Goal: Information Seeking & Learning: Learn about a topic

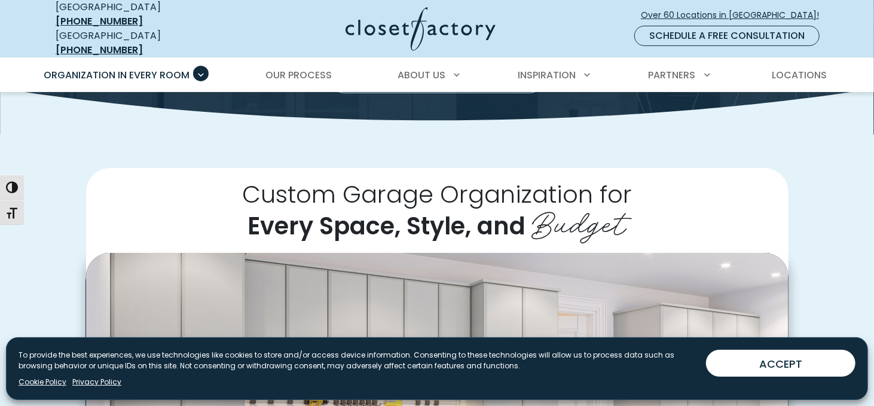
click at [759, 364] on button "ACCEPT" at bounding box center [780, 363] width 149 height 27
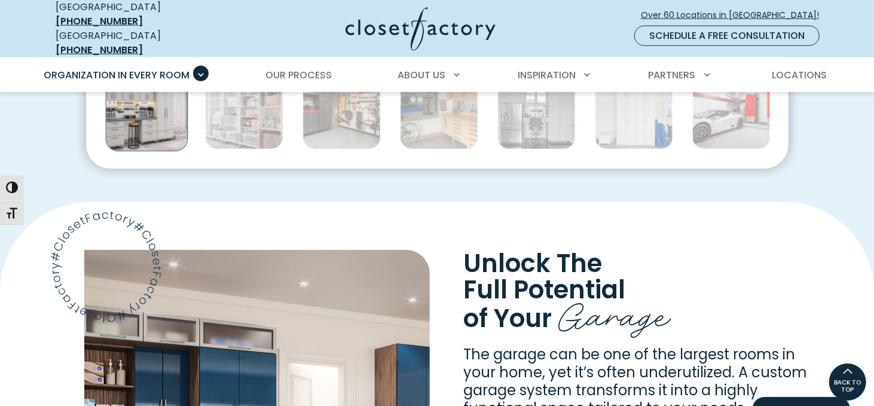
scroll to position [717, 0]
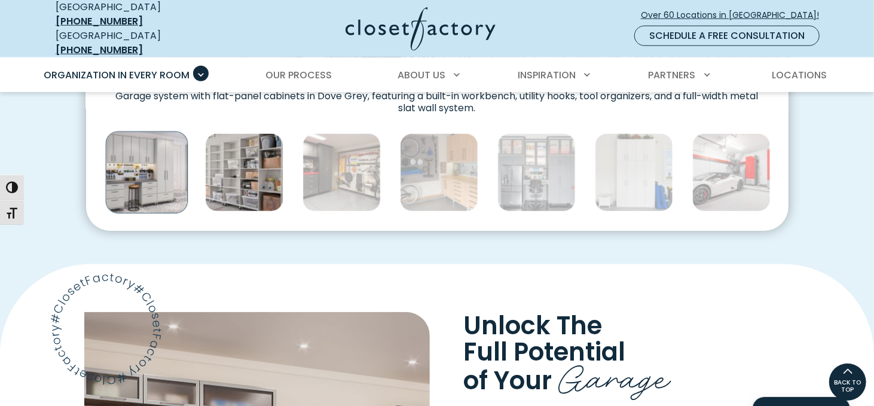
click at [243, 179] on img "Thumbnail Gallery" at bounding box center [244, 172] width 78 height 78
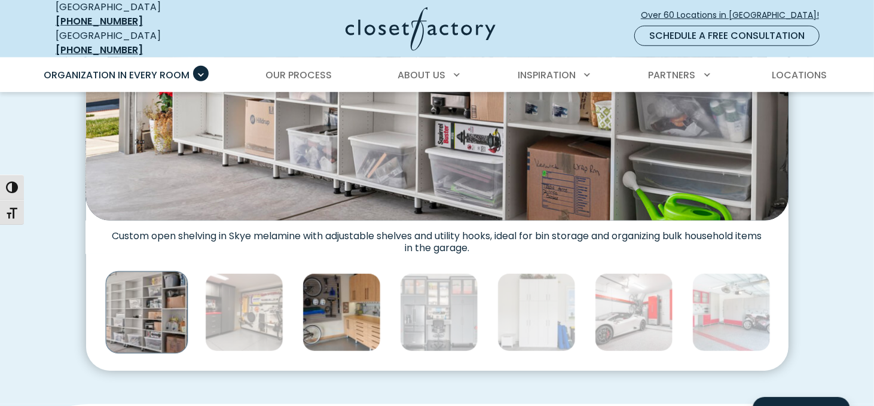
scroll to position [598, 0]
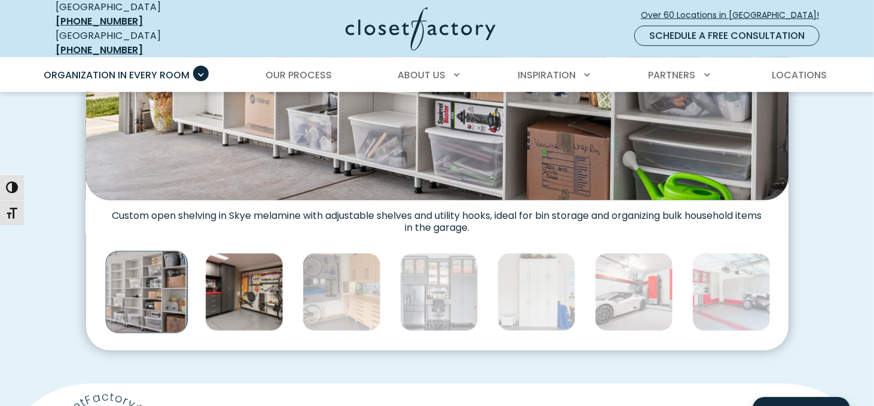
click at [267, 288] on img "Thumbnail Gallery" at bounding box center [244, 292] width 78 height 78
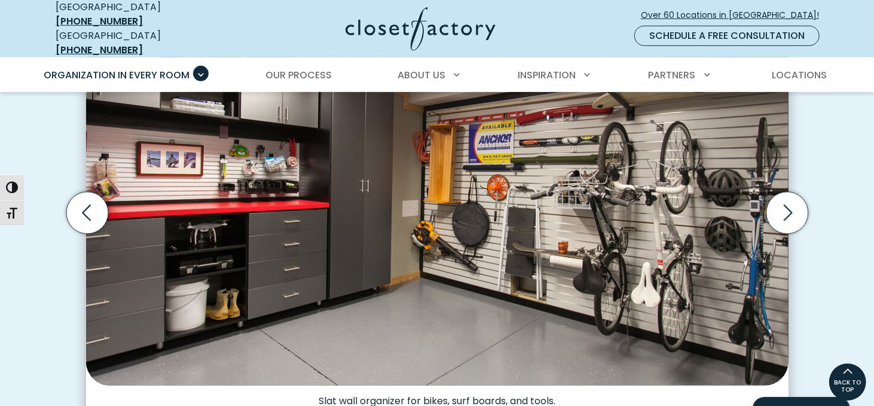
scroll to position [359, 0]
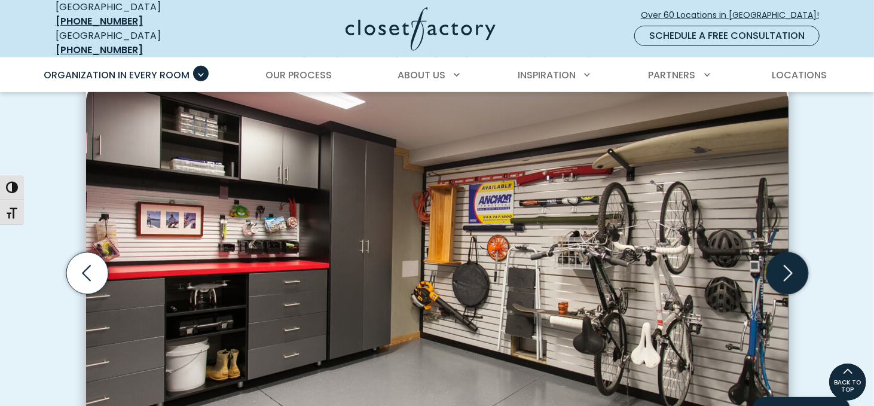
click at [778, 252] on icon "Next slide" at bounding box center [787, 273] width 42 height 42
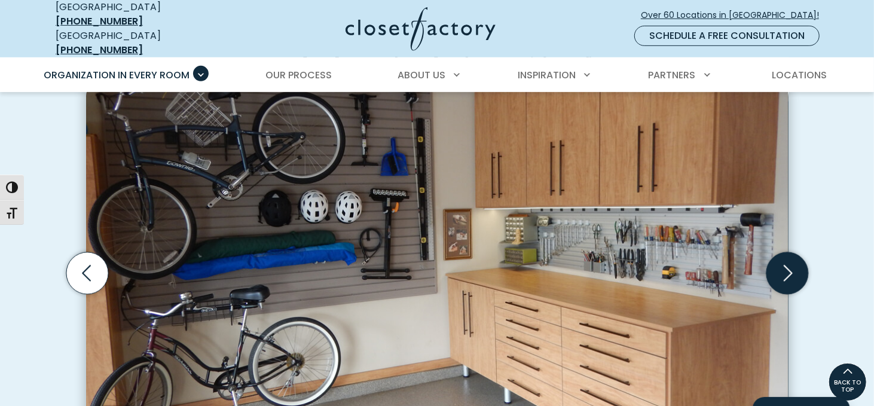
click at [793, 255] on icon "Next slide" at bounding box center [787, 273] width 42 height 42
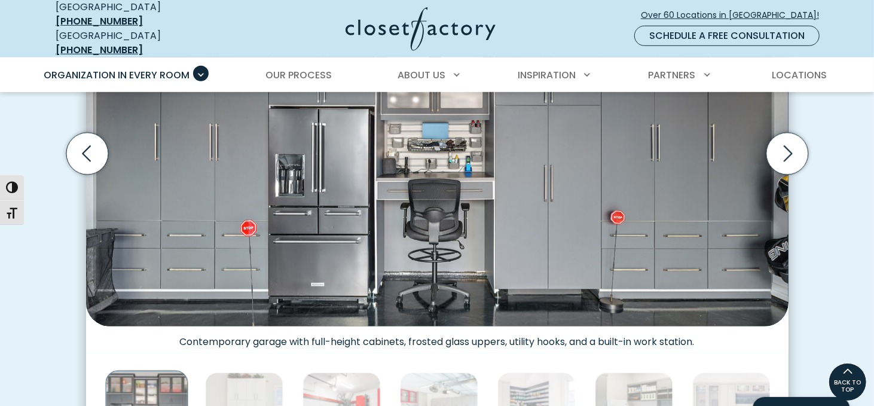
scroll to position [419, 0]
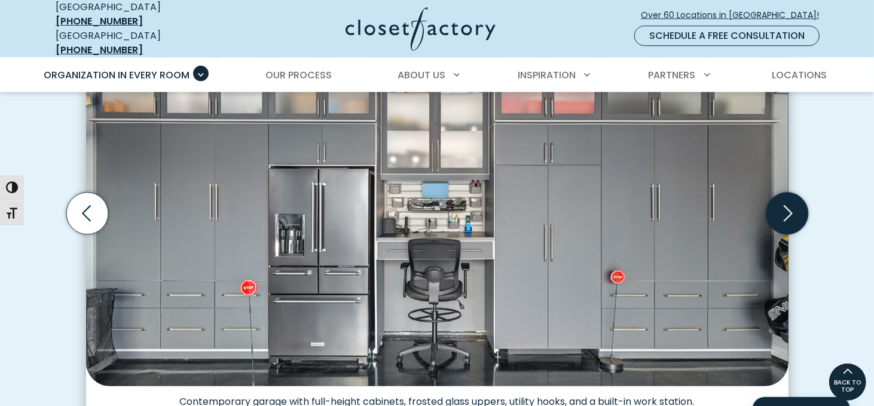
click at [797, 211] on icon "Next slide" at bounding box center [787, 214] width 42 height 42
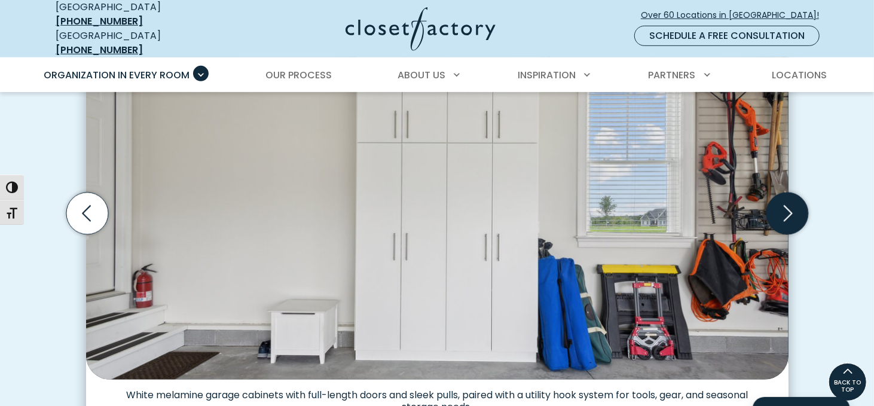
click at [789, 214] on icon "Next slide" at bounding box center [787, 214] width 42 height 42
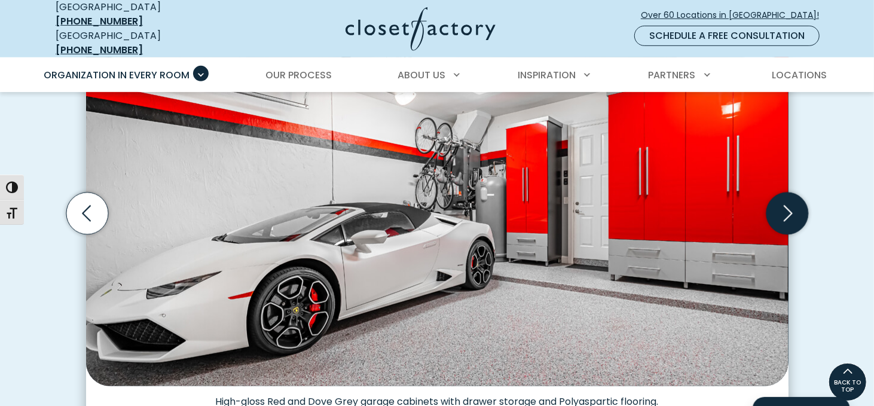
click at [790, 209] on icon "Next slide" at bounding box center [787, 214] width 42 height 42
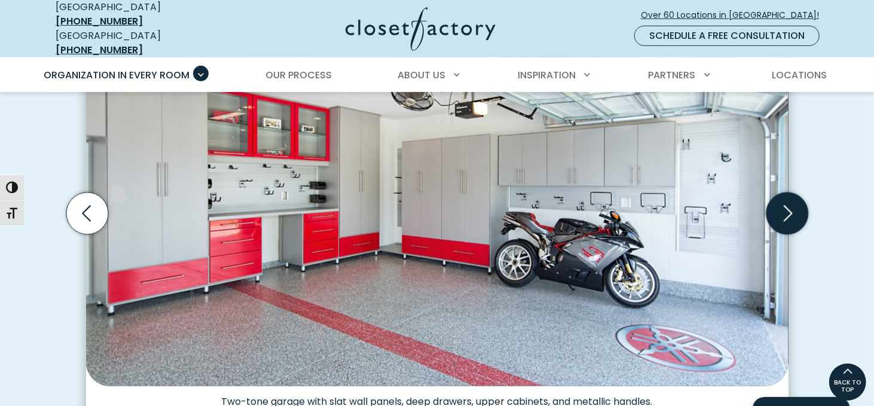
click at [790, 209] on icon "Next slide" at bounding box center [787, 214] width 42 height 42
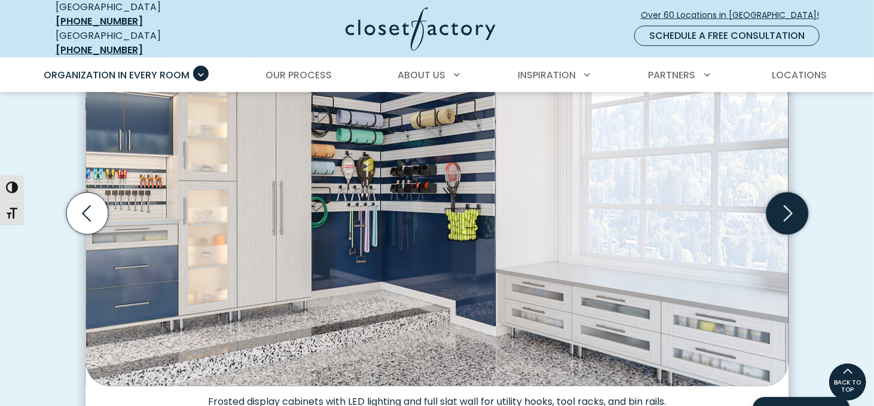
click at [790, 209] on icon "Next slide" at bounding box center [787, 214] width 42 height 42
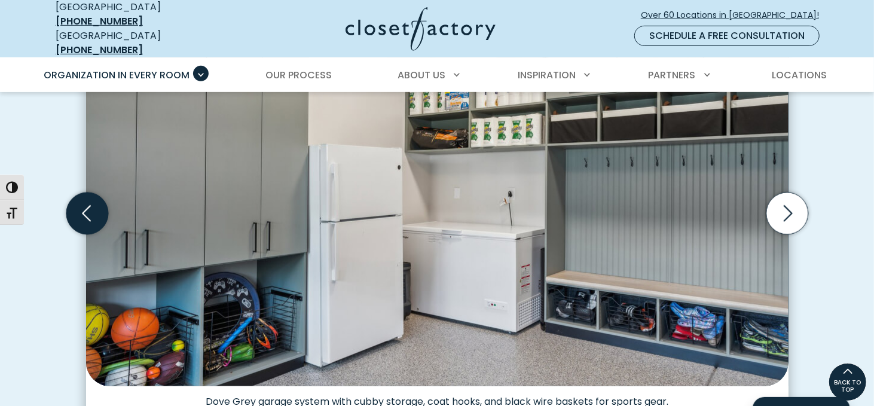
click at [91, 207] on icon "Previous slide" at bounding box center [87, 214] width 42 height 42
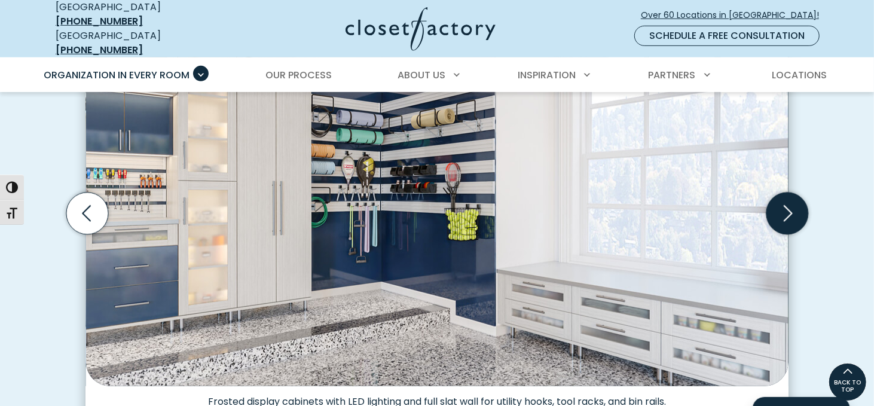
scroll to position [359, 0]
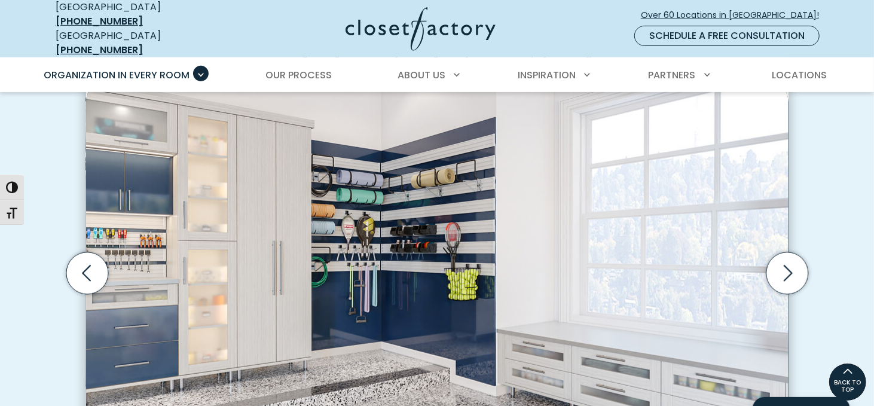
drag, startPoint x: 798, startPoint y: 258, endPoint x: 448, endPoint y: 221, distance: 351.8
click at [448, 221] on div "High-gloss white garage storage cabinetry with integrated TV mount to create a …" at bounding box center [437, 273] width 702 height 399
click at [93, 266] on icon "Previous slide" at bounding box center [87, 273] width 42 height 42
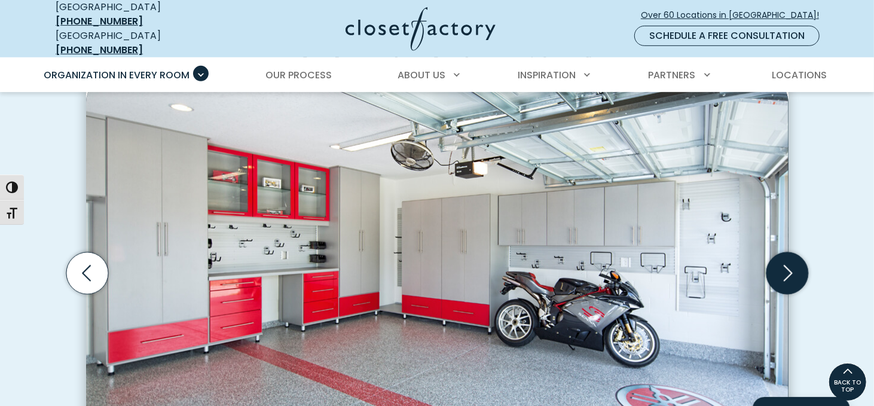
click at [796, 260] on icon "Next slide" at bounding box center [787, 273] width 42 height 42
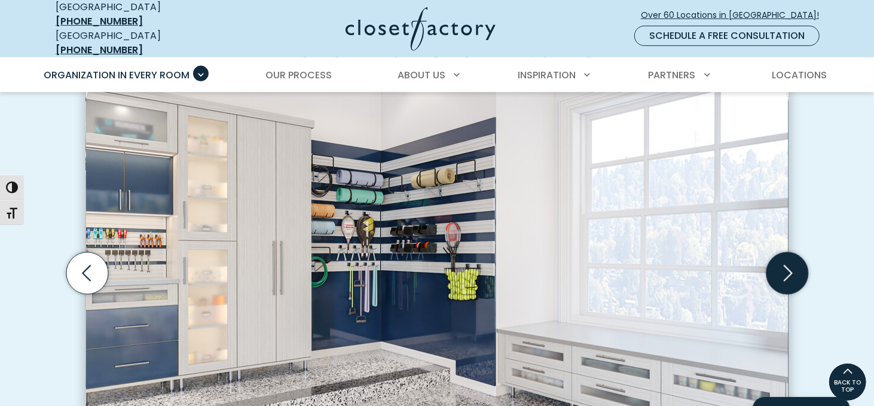
click at [787, 252] on icon "Next slide" at bounding box center [787, 273] width 42 height 42
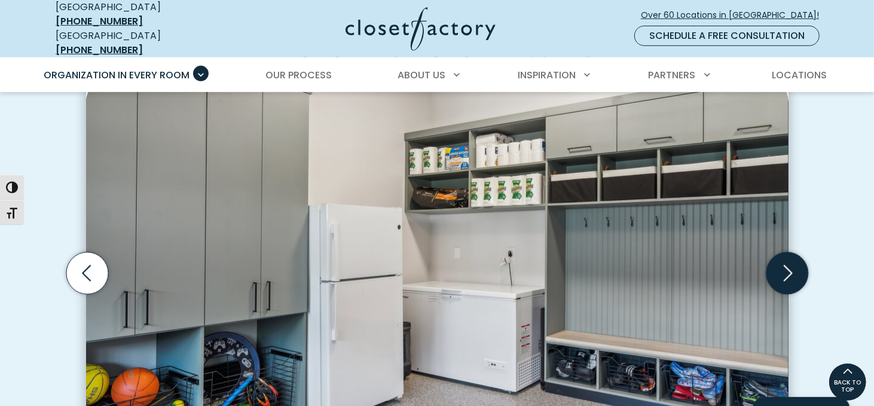
click at [792, 248] on icon "Next slide" at bounding box center [787, 273] width 51 height 51
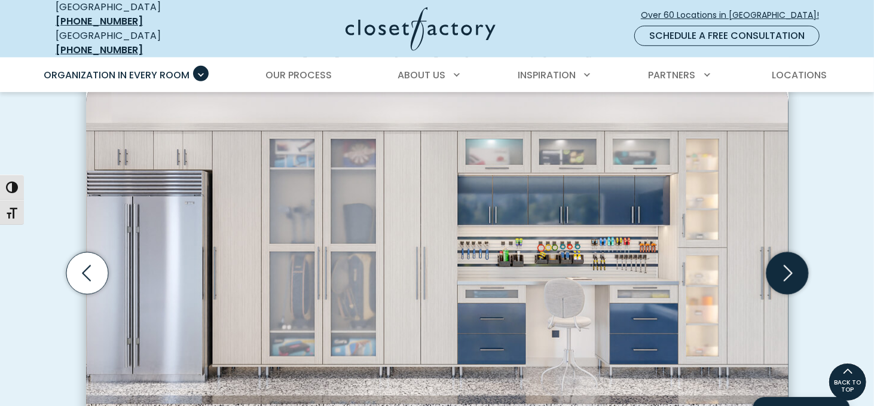
click at [784, 254] on icon "Next slide" at bounding box center [787, 273] width 42 height 42
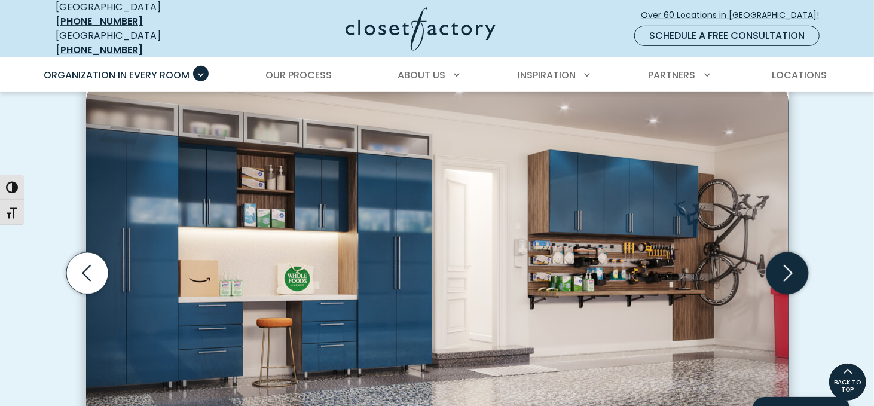
click at [780, 254] on icon "Next slide" at bounding box center [787, 273] width 42 height 42
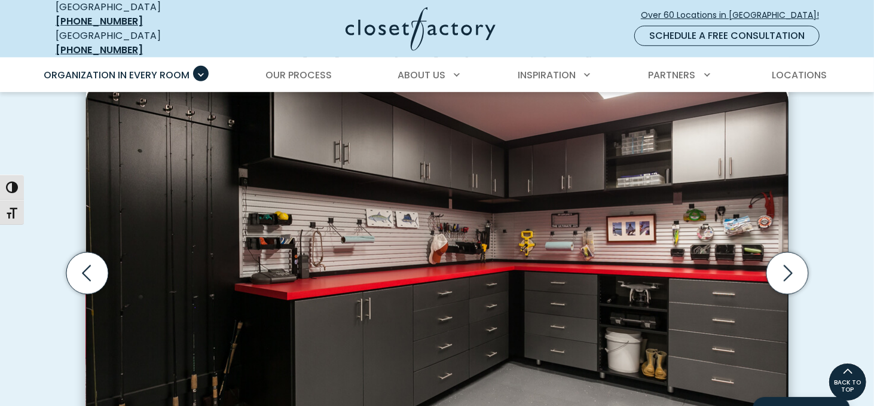
click at [757, 253] on img "Thumbnail Gallery" at bounding box center [437, 262] width 702 height 368
click at [779, 256] on icon "Next slide" at bounding box center [787, 273] width 42 height 42
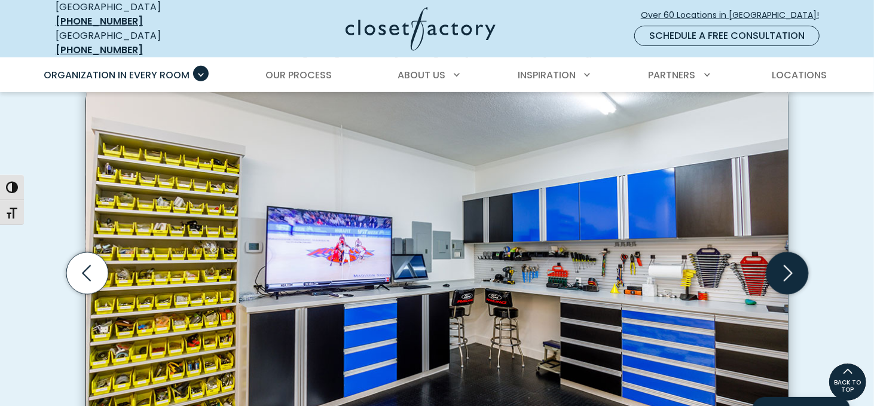
click at [781, 256] on icon "Next slide" at bounding box center [787, 273] width 42 height 42
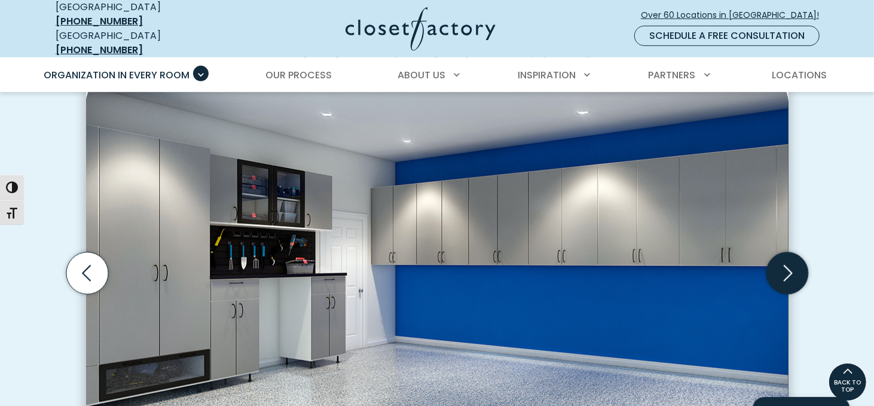
click at [783, 256] on icon "Next slide" at bounding box center [787, 273] width 42 height 42
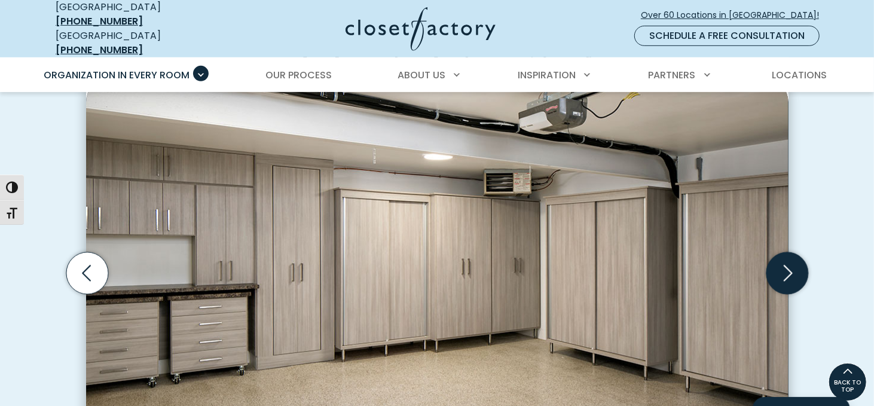
click at [783, 256] on icon "Next slide" at bounding box center [787, 273] width 42 height 42
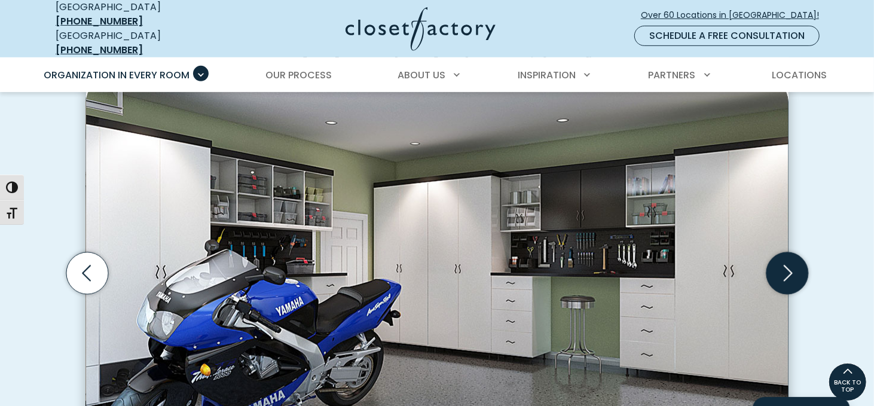
click at [780, 256] on icon "Next slide" at bounding box center [787, 273] width 42 height 42
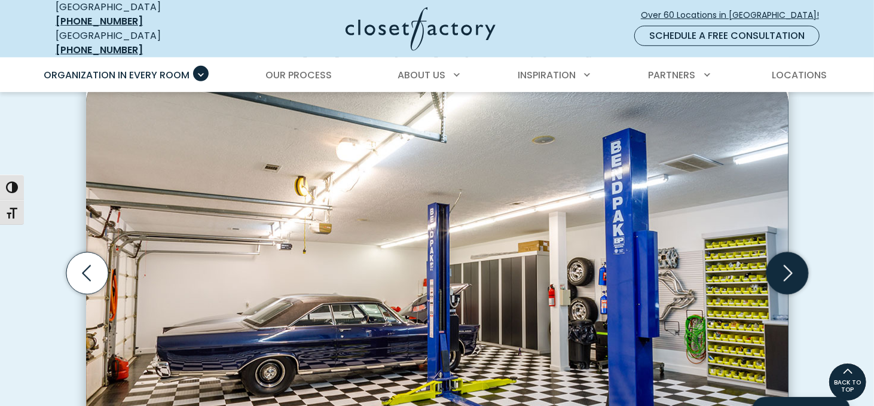
click at [779, 256] on icon "Next slide" at bounding box center [787, 273] width 42 height 42
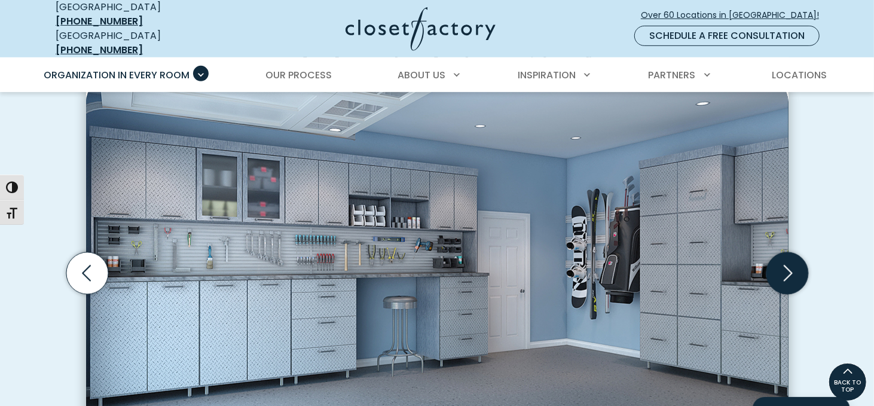
click at [772, 255] on icon "Next slide" at bounding box center [787, 273] width 42 height 42
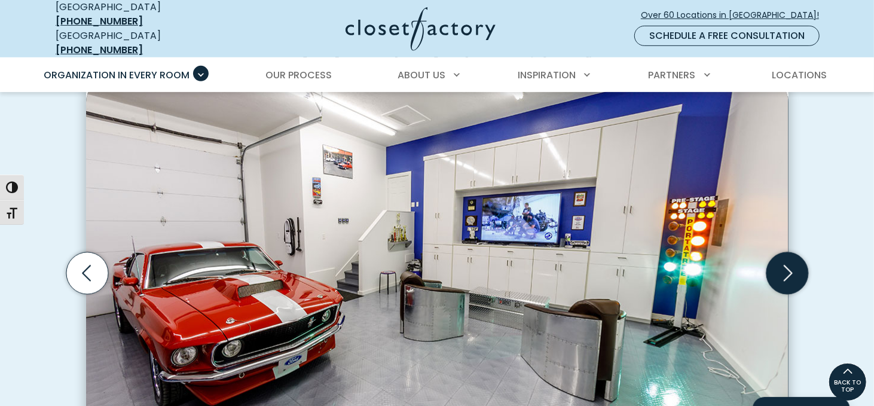
click at [793, 254] on icon "Next slide" at bounding box center [787, 273] width 42 height 42
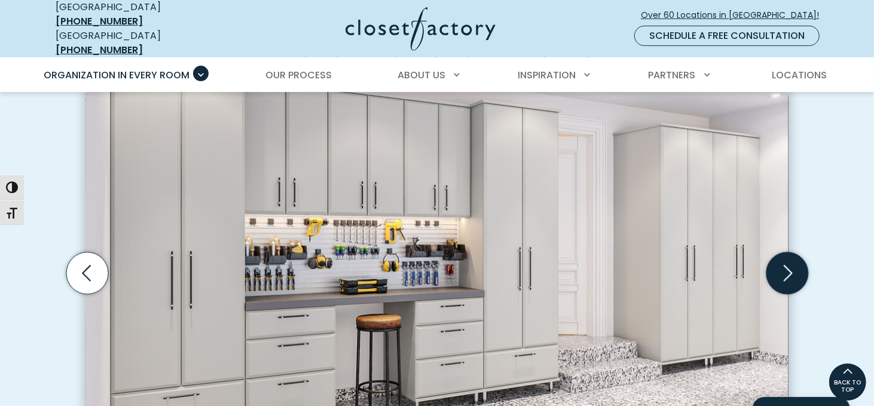
click at [802, 255] on icon "Next slide" at bounding box center [787, 273] width 42 height 42
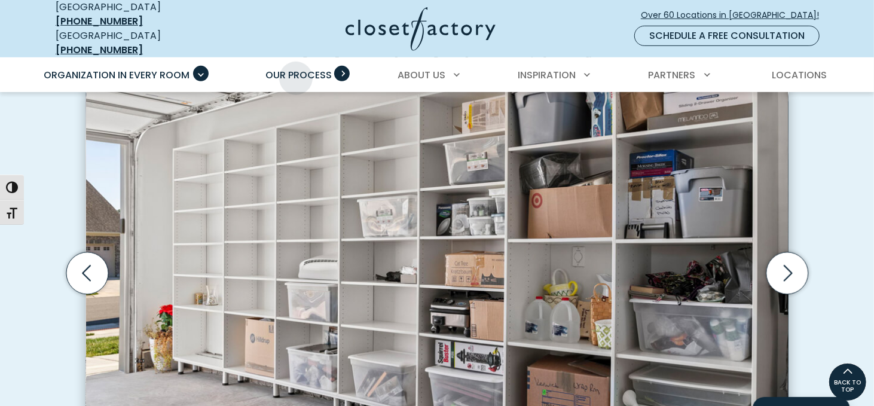
click at [296, 69] on span "Our Process" at bounding box center [298, 75] width 66 height 14
